Goal: Navigation & Orientation: Understand site structure

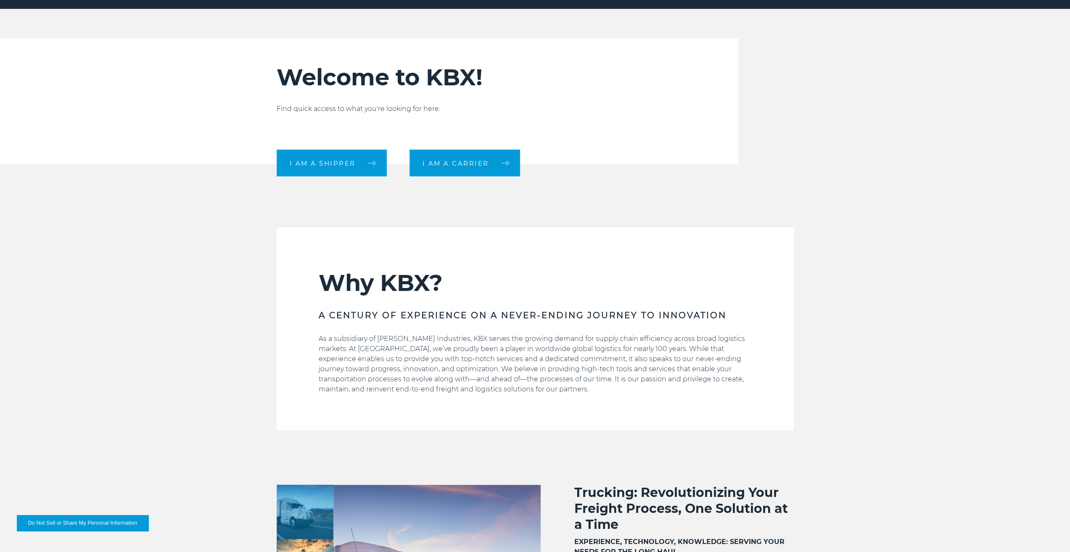
scroll to position [336, 0]
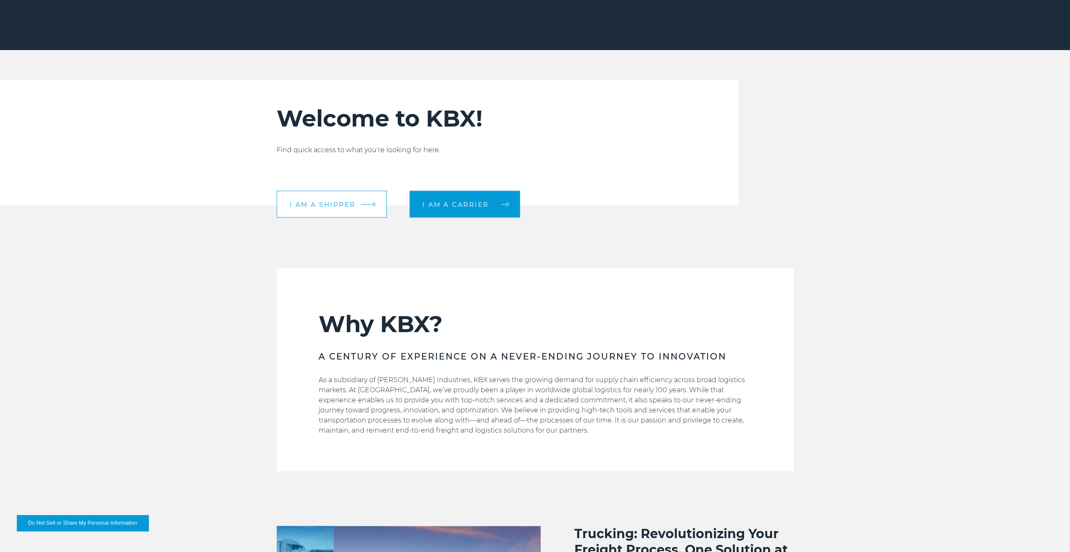
click at [329, 205] on span "I am a shipper" at bounding box center [323, 204] width 66 height 6
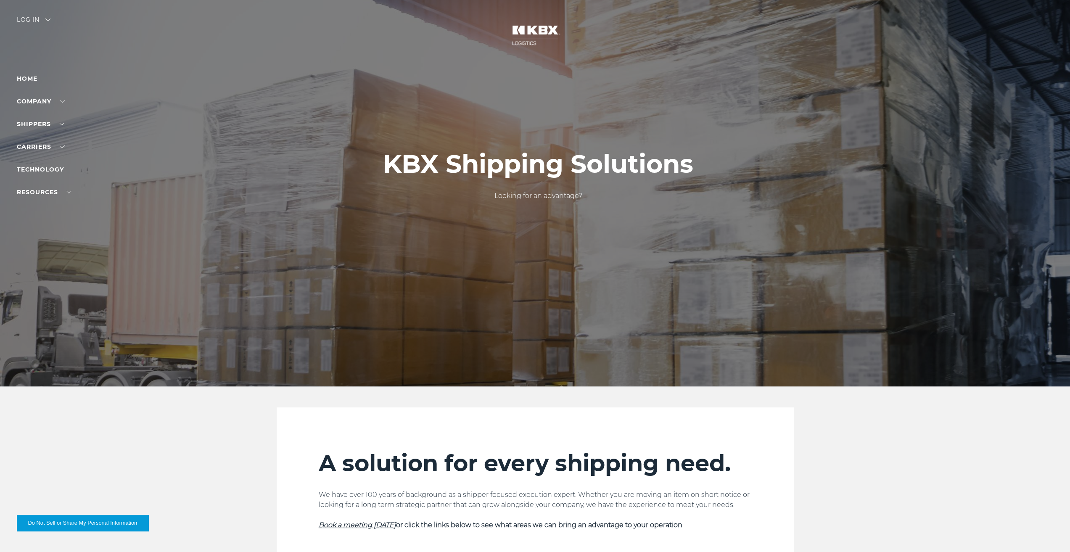
click at [50, 18] on img at bounding box center [47, 19] width 5 height 3
click at [45, 192] on link "RESOURCES" at bounding box center [44, 192] width 55 height 8
click at [28, 80] on link "Home" at bounding box center [27, 79] width 21 height 8
